Goal: Information Seeking & Learning: Learn about a topic

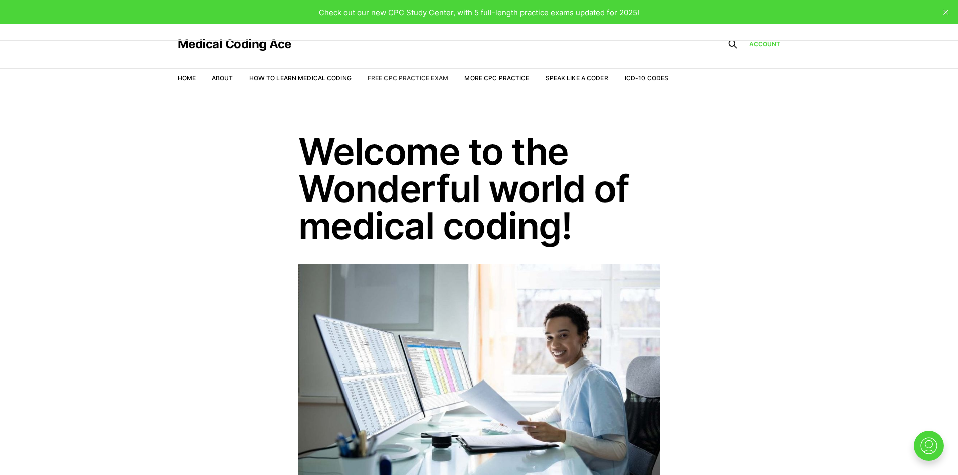
click at [416, 80] on link "Free CPC Practice Exam" at bounding box center [408, 78] width 81 height 8
click at [505, 76] on link "More CPC Practice" at bounding box center [496, 78] width 65 height 8
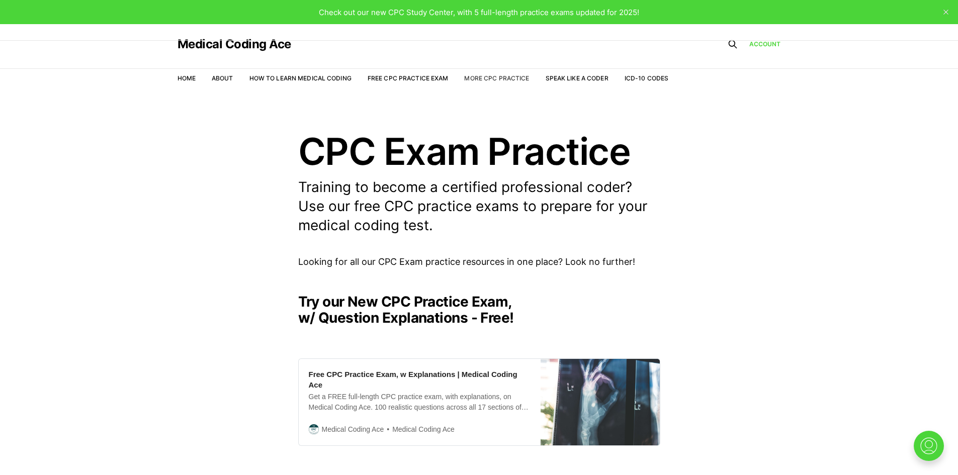
click at [484, 76] on link "More CPC Practice" at bounding box center [496, 78] width 65 height 8
click at [647, 79] on link "ICD-10 Codes" at bounding box center [647, 78] width 44 height 8
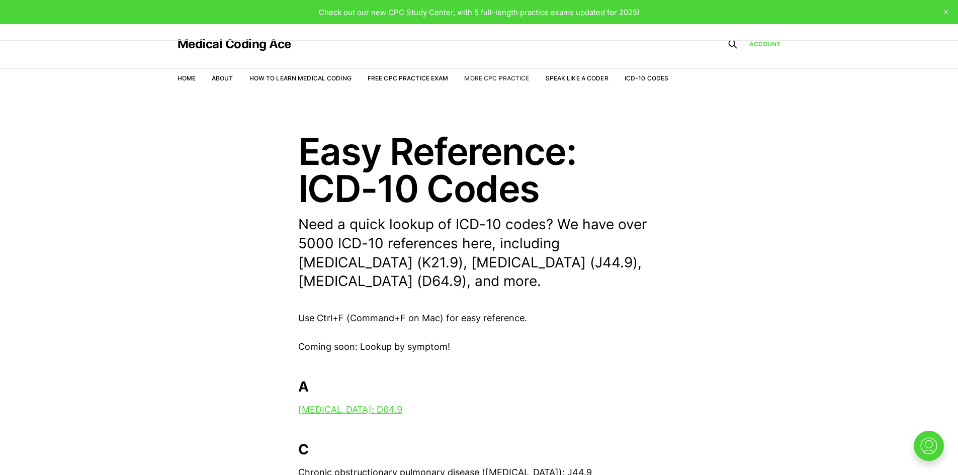
click at [514, 77] on link "More CPC Practice" at bounding box center [496, 78] width 65 height 8
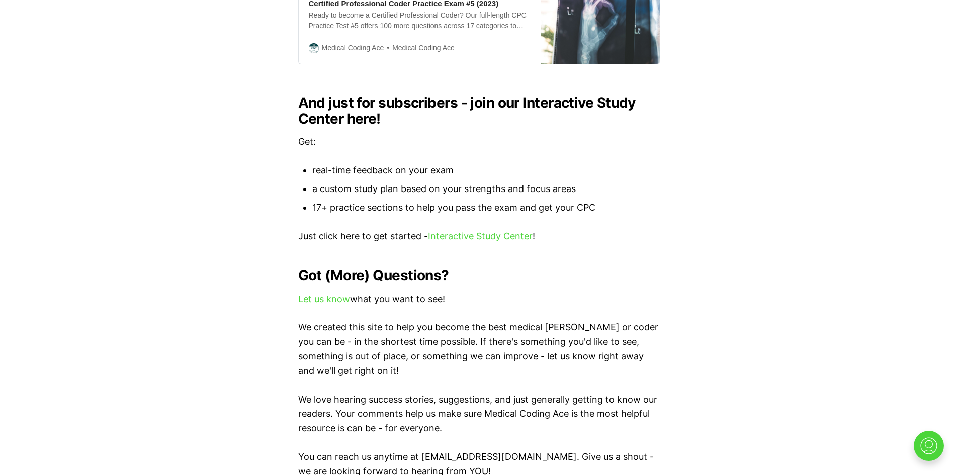
scroll to position [1056, 0]
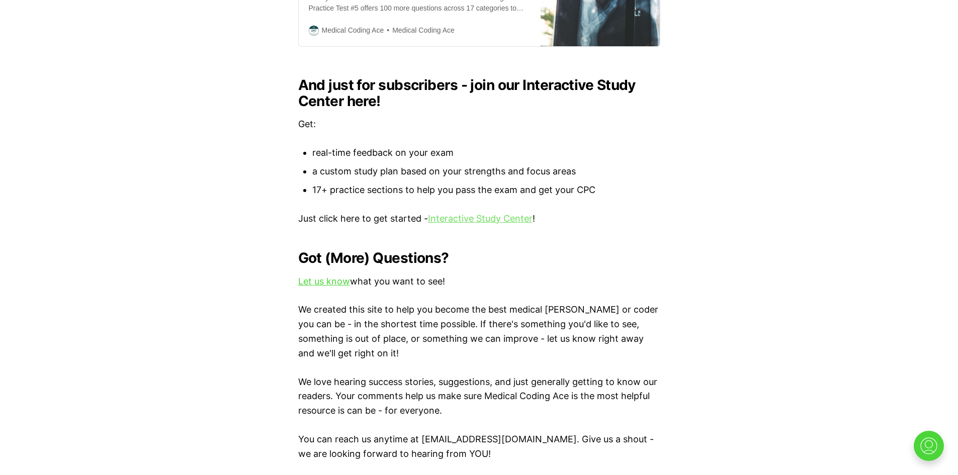
click at [486, 213] on link "Interactive Study Center" at bounding box center [480, 218] width 105 height 11
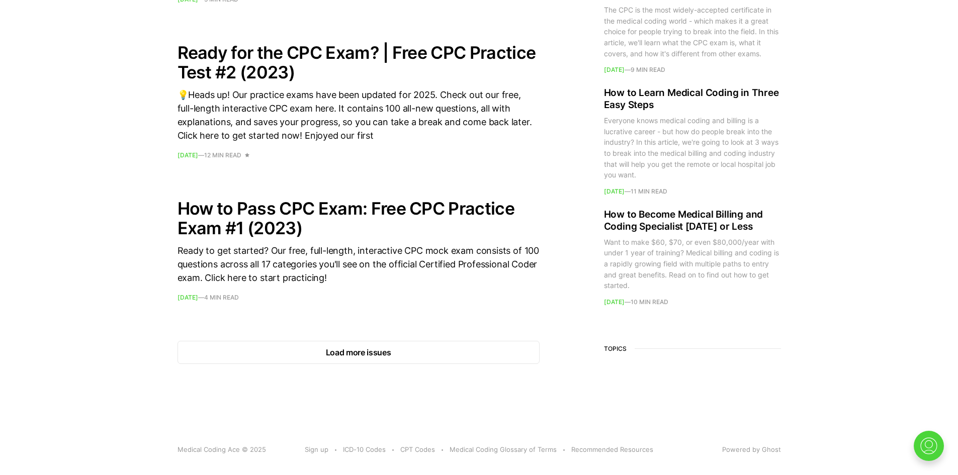
scroll to position [1399, 0]
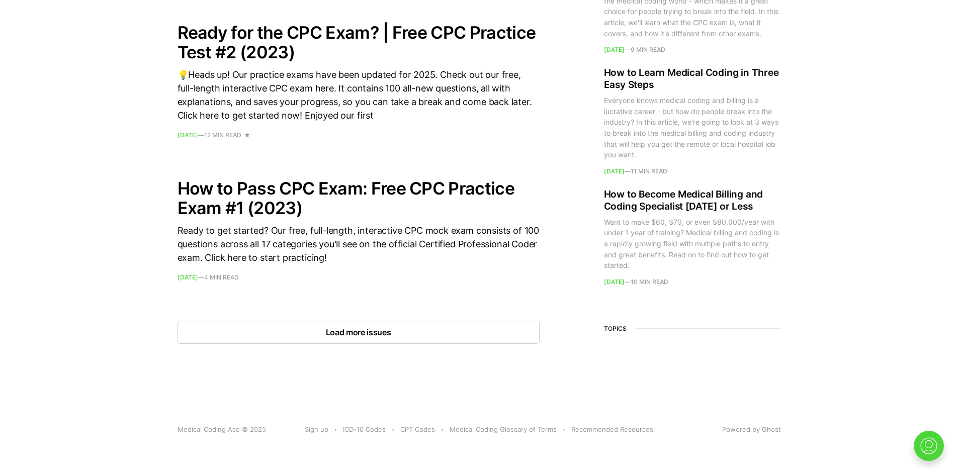
click at [511, 328] on button "Load more issues" at bounding box center [359, 332] width 362 height 23
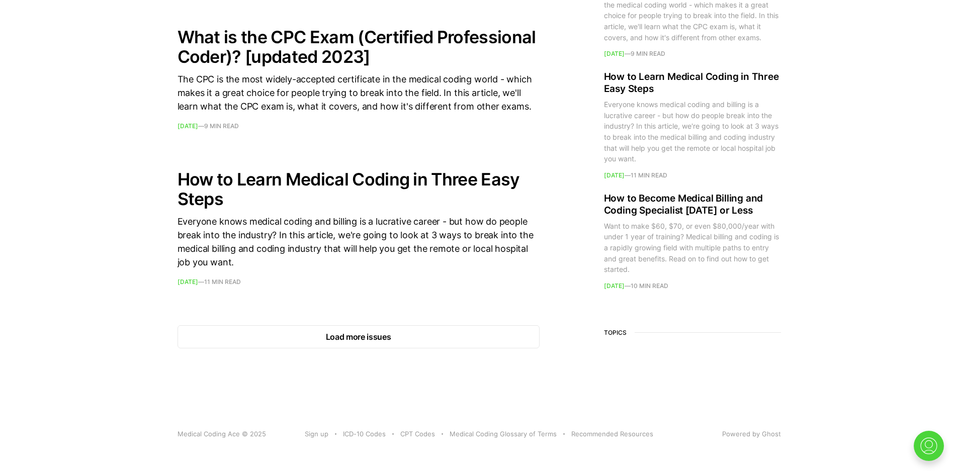
scroll to position [2807, 0]
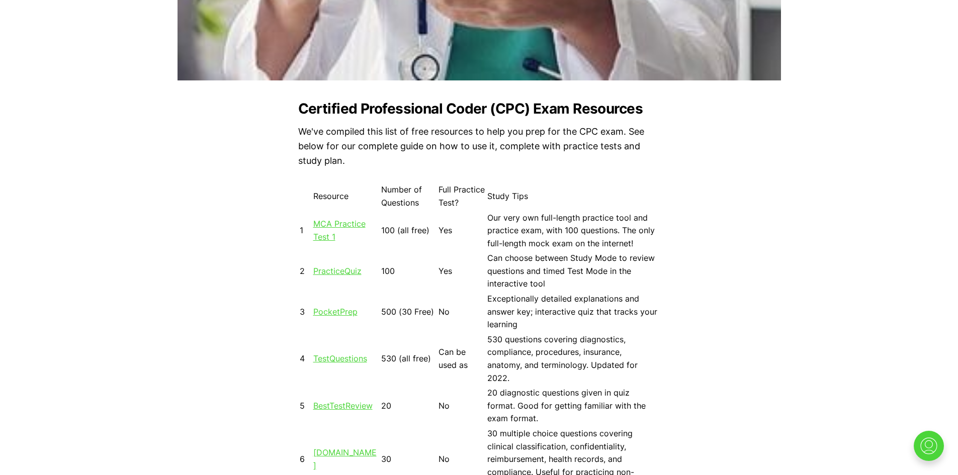
scroll to position [805, 0]
